Goal: Navigation & Orientation: Understand site structure

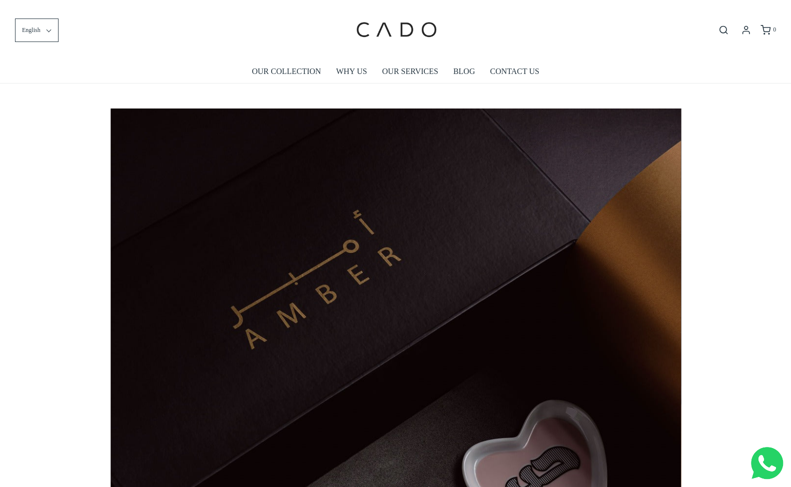
scroll to position [0, 5709]
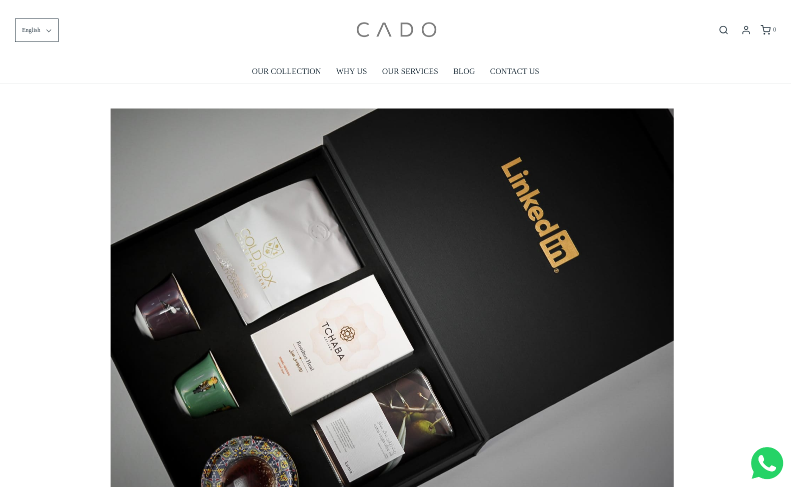
click at [499, 11] on link at bounding box center [396, 30] width 234 height 45
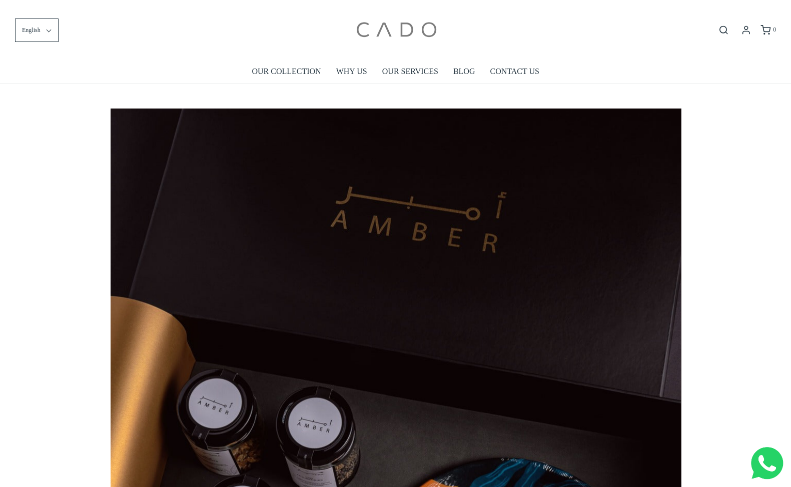
click at [385, 33] on img at bounding box center [395, 30] width 85 height 45
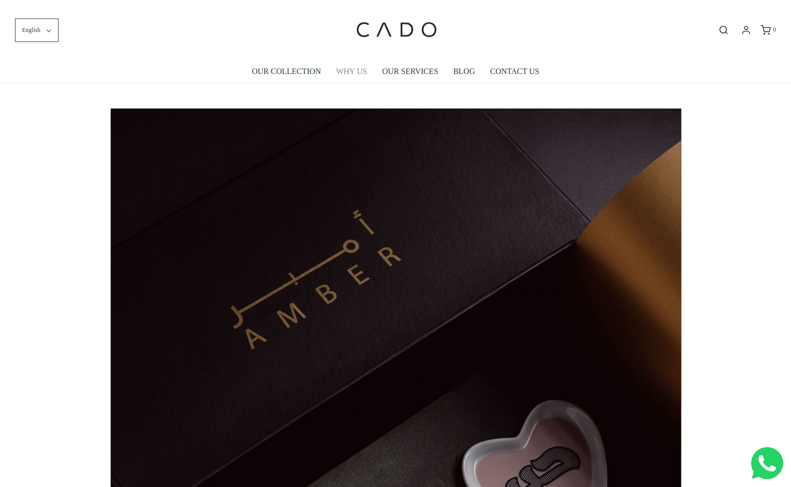
scroll to position [0, 570]
drag, startPoint x: 351, startPoint y: 74, endPoint x: 331, endPoint y: 78, distance: 20.9
click at [331, 78] on li "WHY US" at bounding box center [352, 71] width 46 height 23
click at [342, 74] on link "WHY US" at bounding box center [351, 71] width 31 height 23
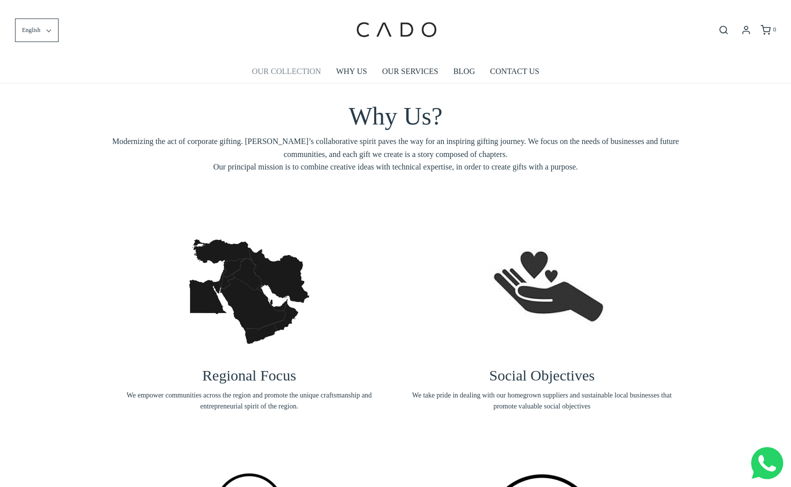
click at [304, 72] on link "OUR COLLECTION" at bounding box center [286, 71] width 69 height 23
